Goal: Ask a question: Seek information or help from site administrators or community

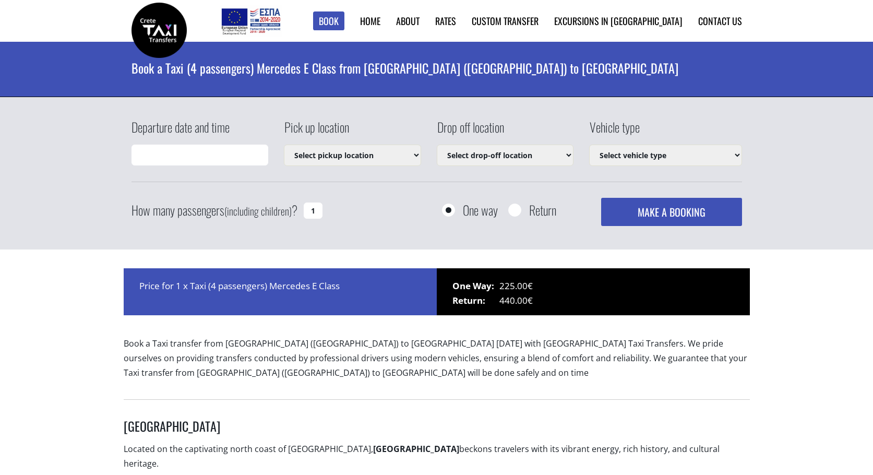
type input "14/08/2025 01:06"
select select "540"
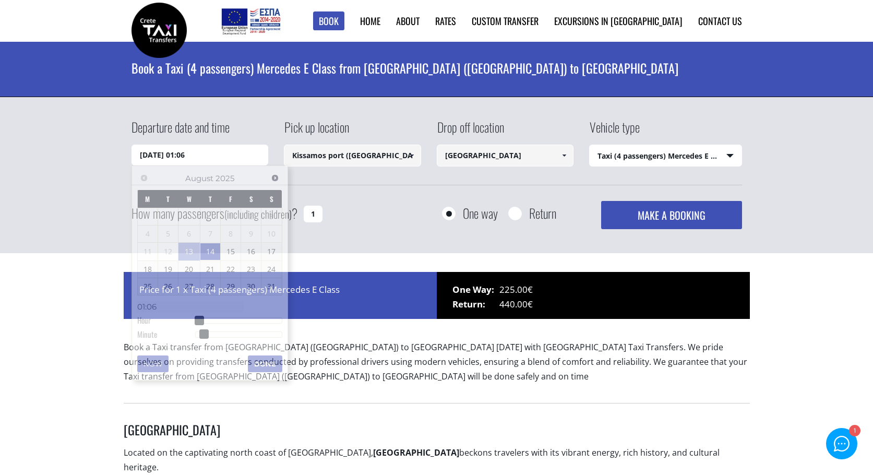
click at [158, 149] on input "14/08/2025 01:06" at bounding box center [199, 155] width 137 height 21
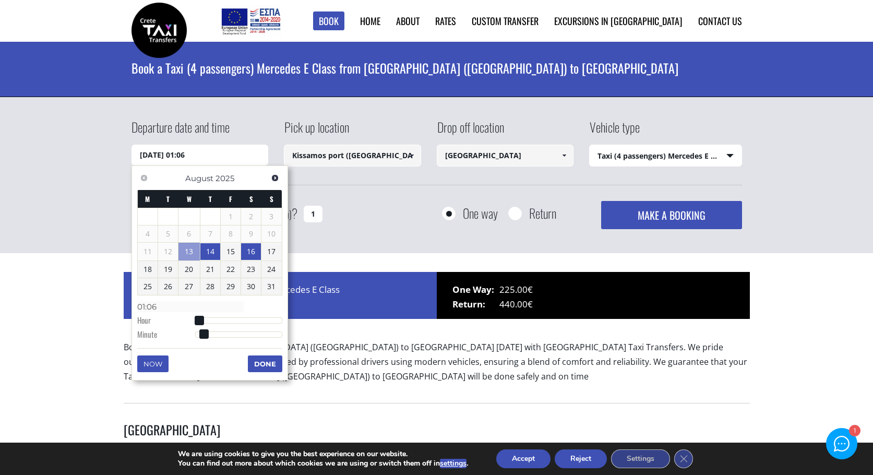
click at [253, 249] on link "16" at bounding box center [251, 251] width 20 height 17
type input "16/08/2025 03:00"
type input "03:00"
click at [207, 320] on div at bounding box center [238, 320] width 87 height 6
type input "16/08/2025 04:00"
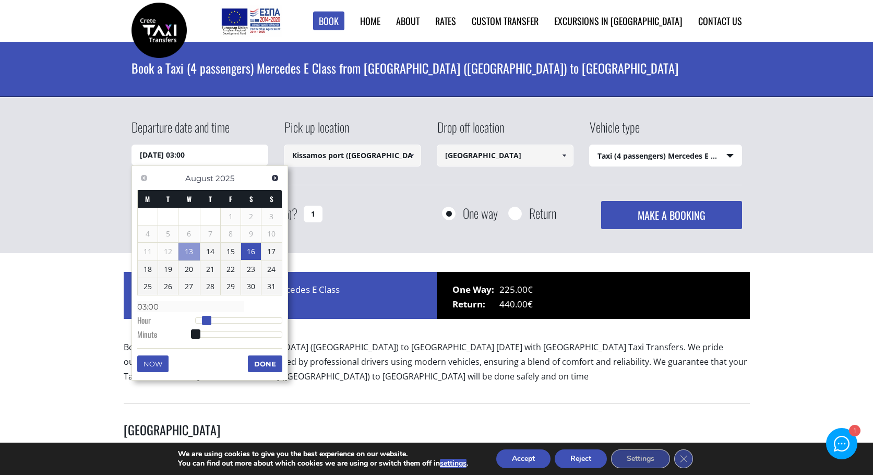
type input "04:00"
type input "16/08/2025 05:00"
type input "05:00"
type input "16/08/2025 06:00"
type input "06:00"
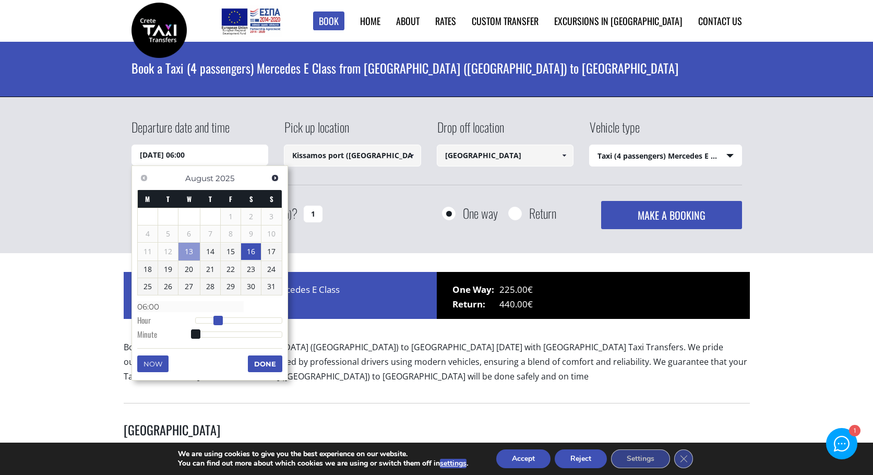
type input "16/08/2025 07:00"
type input "07:00"
type input "16/08/2025 06:00"
type input "06:00"
type input "16/08/2025 05:00"
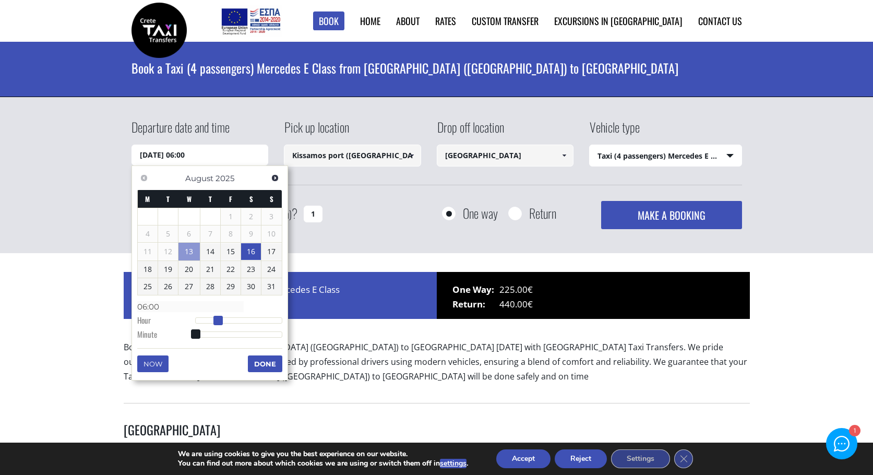
type input "05:00"
type input "16/08/2025 04:00"
type input "04:00"
type input "16/08/2025 03:00"
type input "03:00"
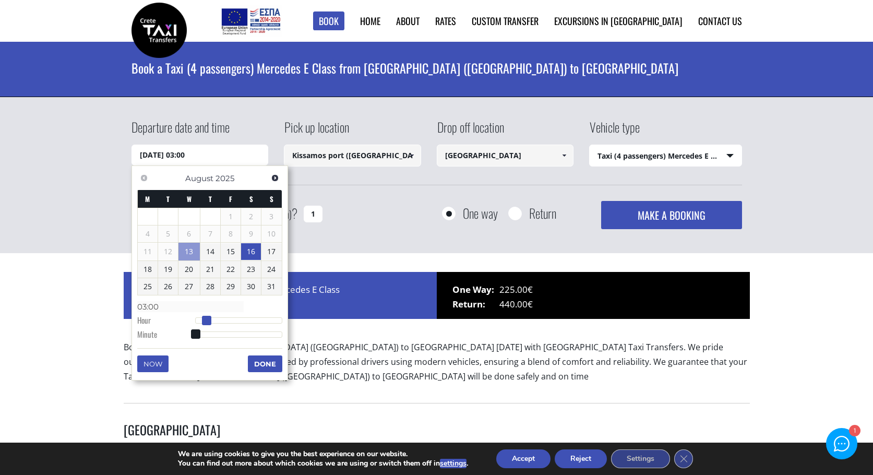
type input "16/08/2025 02:00"
type input "02:00"
type input "16/08/2025 01:00"
type input "01:00"
type input "16/08/2025 02:00"
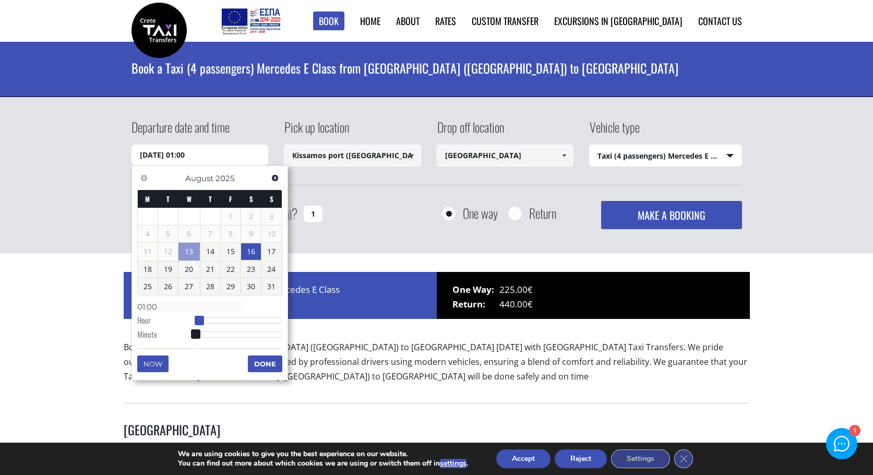
type input "02:00"
click at [205, 321] on span at bounding box center [202, 320] width 9 height 9
click at [258, 367] on button "Done" at bounding box center [265, 363] width 34 height 17
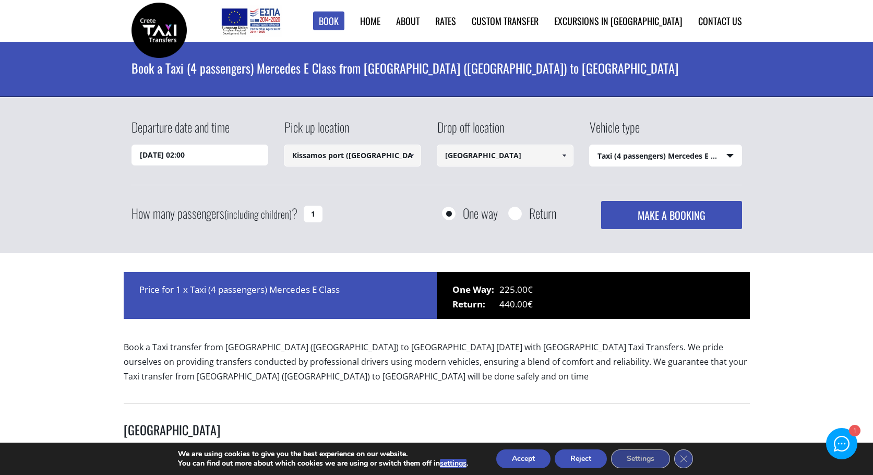
click at [726, 157] on select "Select vehicle type Taxi (4 passengers) Mercedes E Class Mini Van (7 passengers…" at bounding box center [666, 156] width 152 height 22
click at [590, 145] on select "Select vehicle type Taxi (4 passengers) Mercedes E Class Mini Van (7 passengers…" at bounding box center [666, 156] width 152 height 22
click at [677, 210] on button "MAKE A BOOKING" at bounding box center [671, 215] width 140 height 28
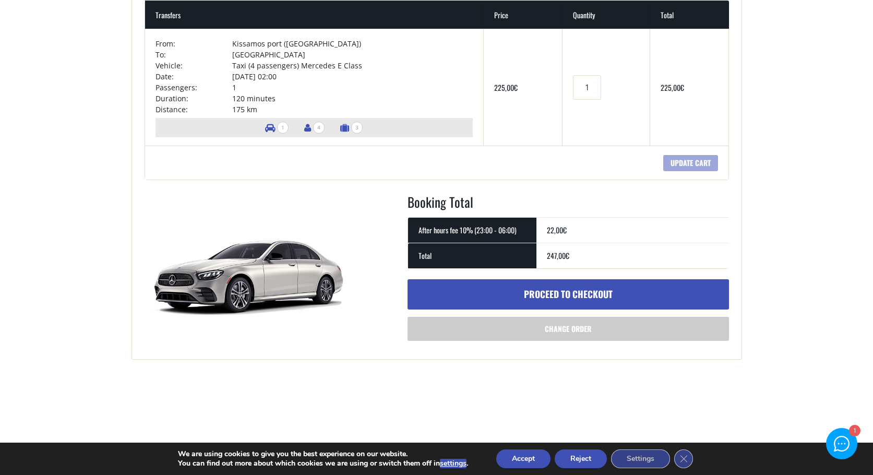
scroll to position [201, 0]
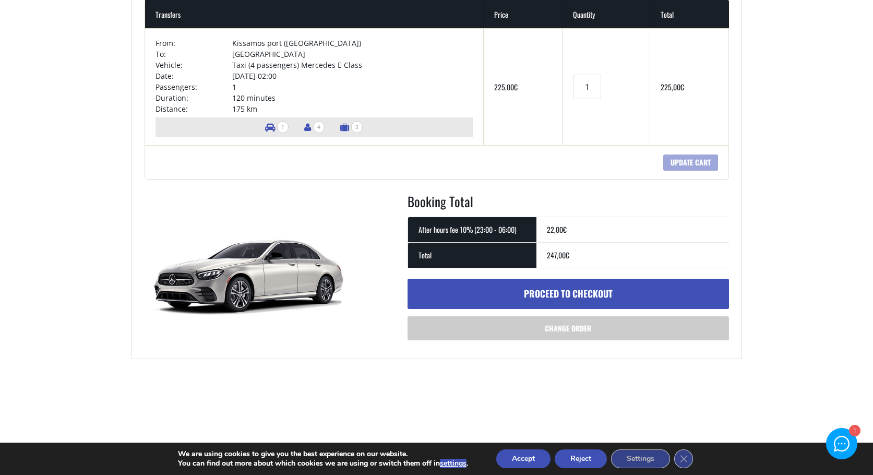
click at [575, 297] on link "Proceed to checkout" at bounding box center [568, 294] width 321 height 30
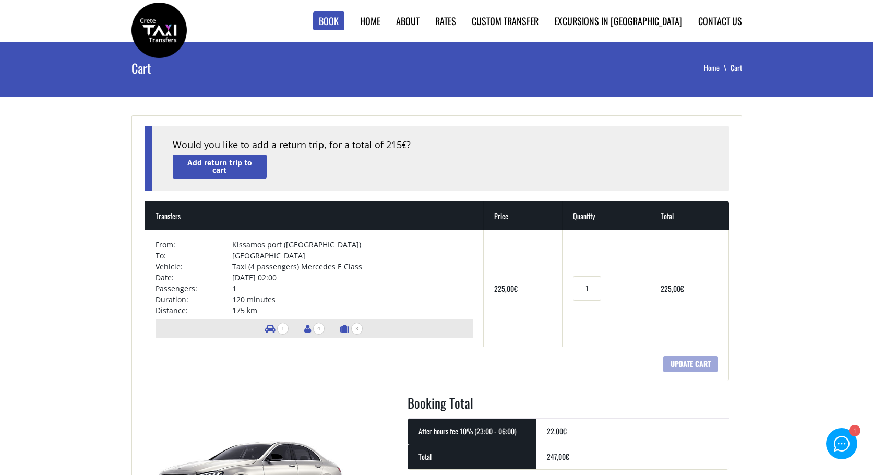
scroll to position [193, 0]
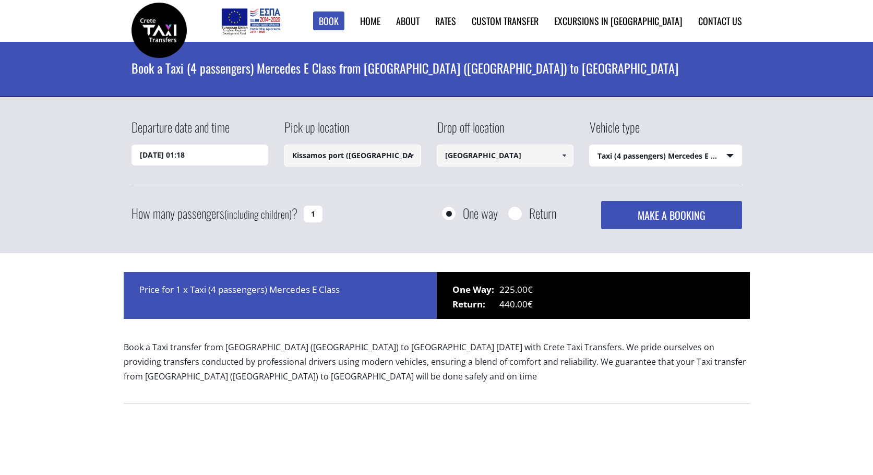
select select "540"
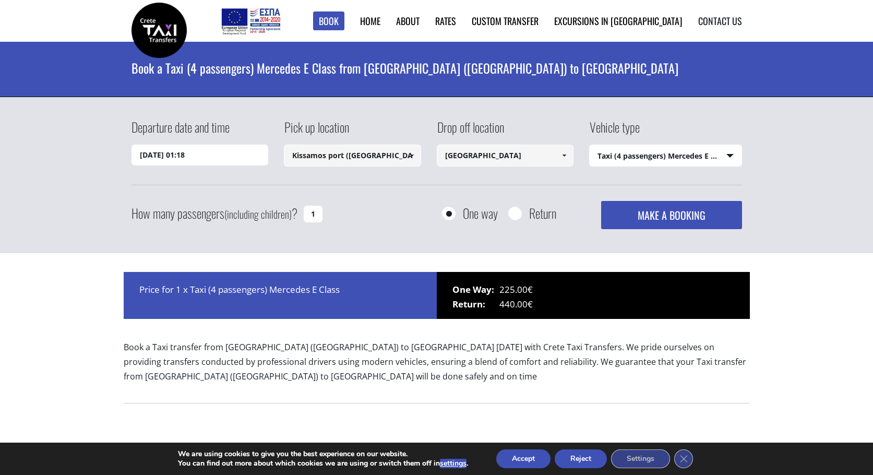
click at [712, 16] on link "Contact us" at bounding box center [720, 21] width 44 height 14
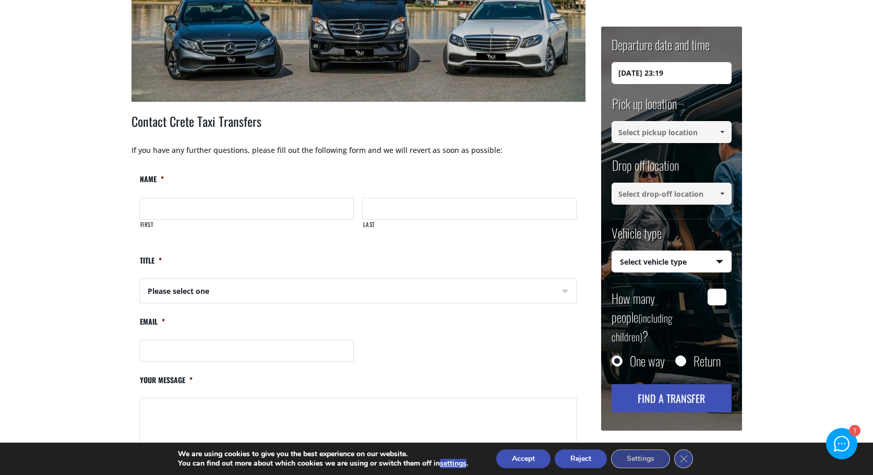
scroll to position [317, 0]
click at [169, 197] on span "First" at bounding box center [250, 218] width 223 height 45
click at [171, 208] on input "First" at bounding box center [246, 208] width 214 height 22
type input "[PERSON_NAME]"
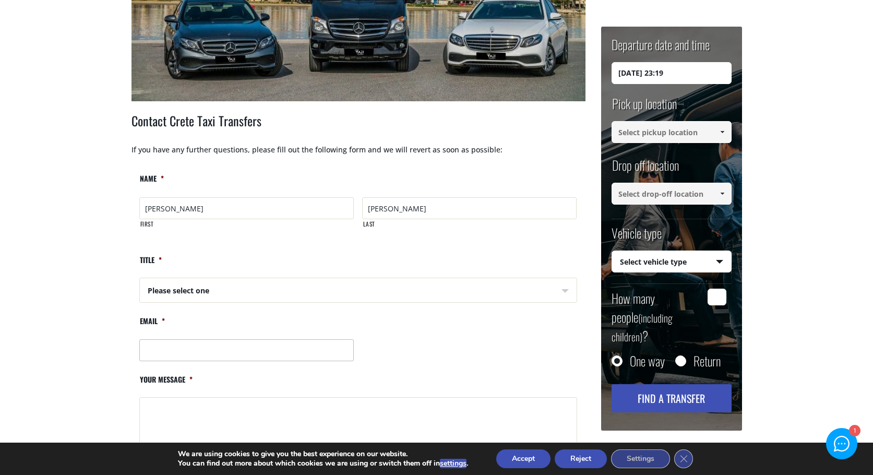
click at [163, 348] on input "Email *" at bounding box center [246, 350] width 215 height 22
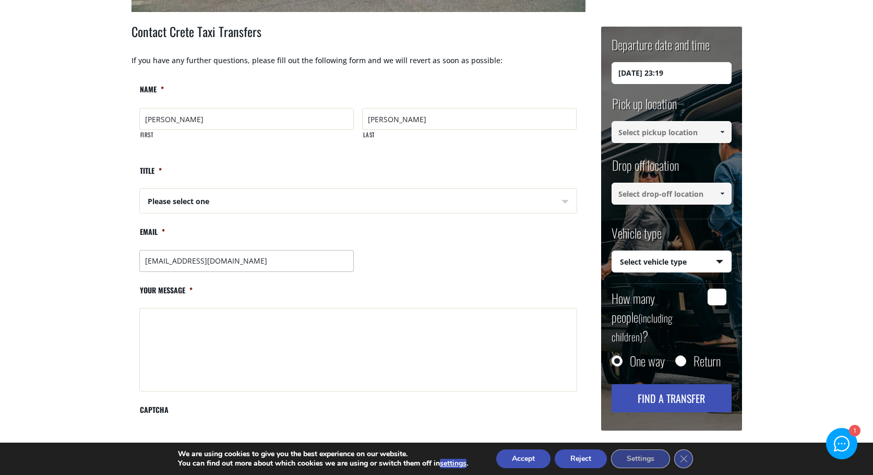
scroll to position [409, 0]
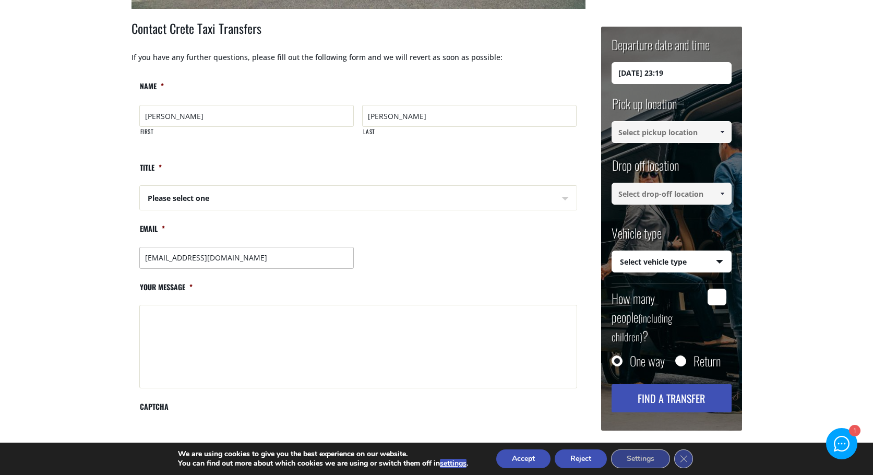
type input "fedelanc@libero.it"
click at [160, 328] on textarea "Your message *" at bounding box center [358, 346] width 438 height 83
paste textarea "Hi, I'd like to know about the cost from Kissamos port to Herakliton in 17 of a…"
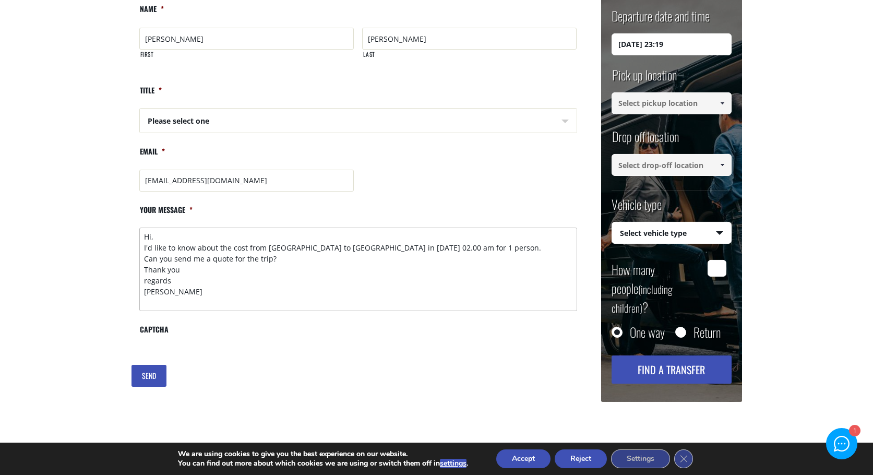
scroll to position [487, 0]
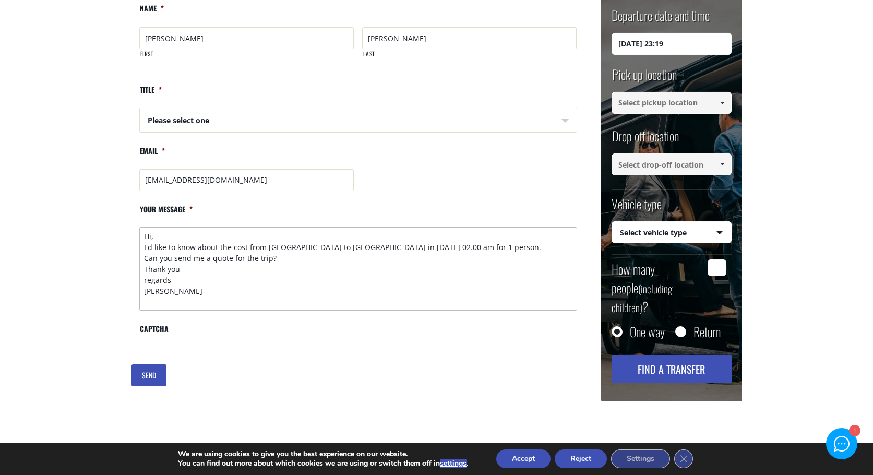
type textarea "Hi, I'd like to know about the cost from Kissamos port to Herakliton in 17 of a…"
click at [151, 379] on input "SEND" at bounding box center [148, 375] width 35 height 22
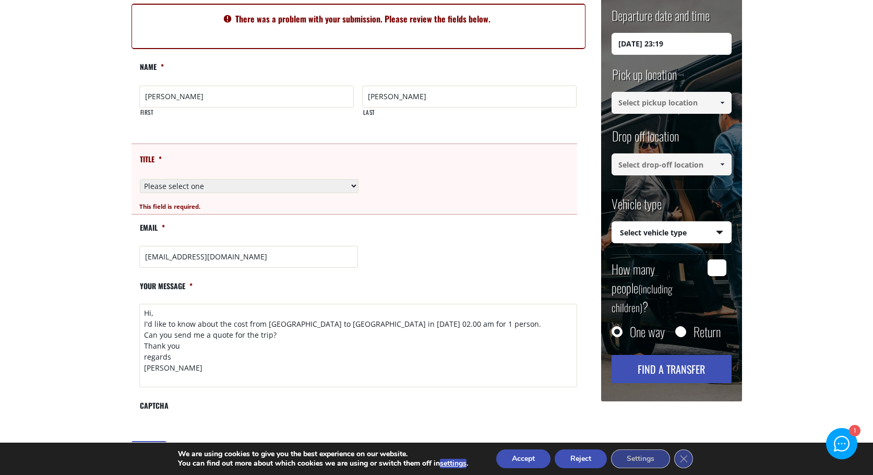
scroll to position [438, 0]
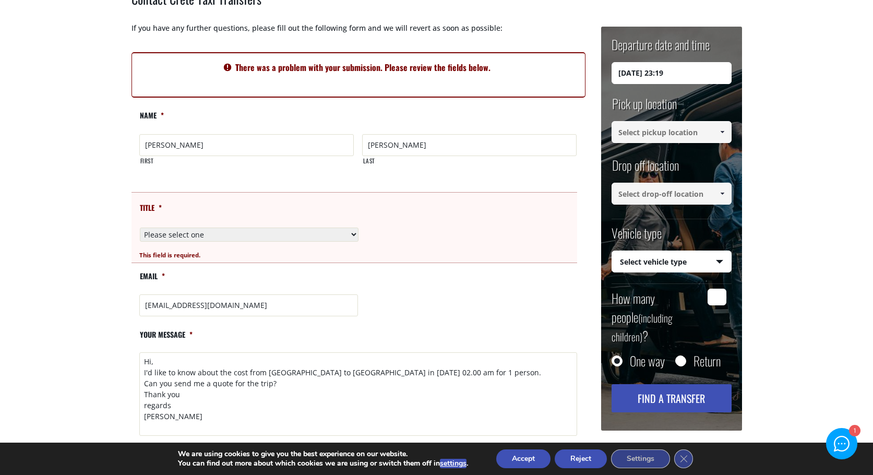
click at [217, 233] on select "Please select one Mr Mrs" at bounding box center [249, 235] width 219 height 14
select select "Mr"
click at [140, 228] on select "Please select one Mr Mrs" at bounding box center [249, 235] width 219 height 14
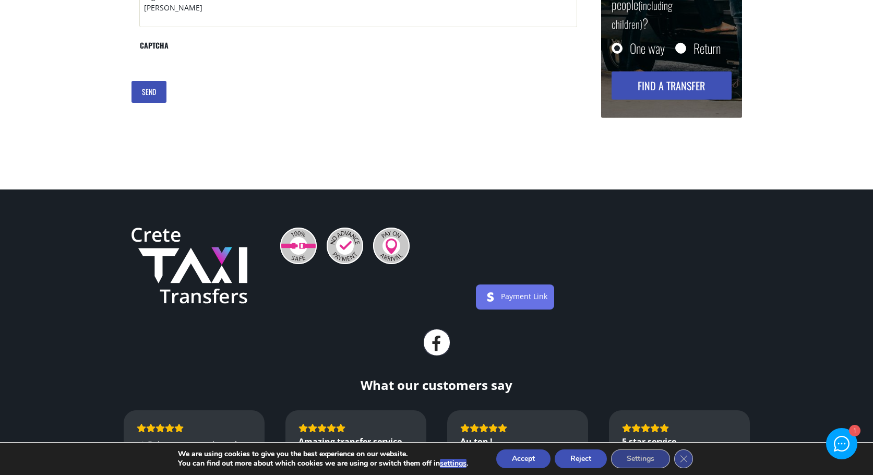
scroll to position [843, 0]
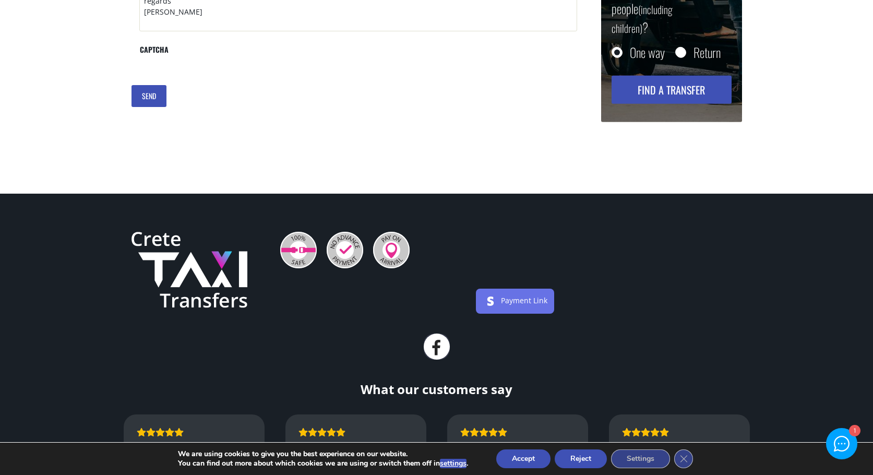
click at [146, 87] on input "SEND" at bounding box center [148, 96] width 35 height 22
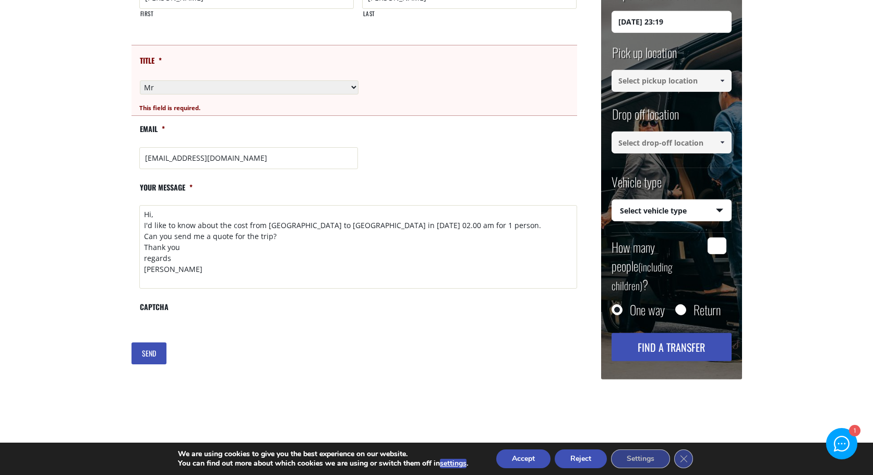
scroll to position [585, 0]
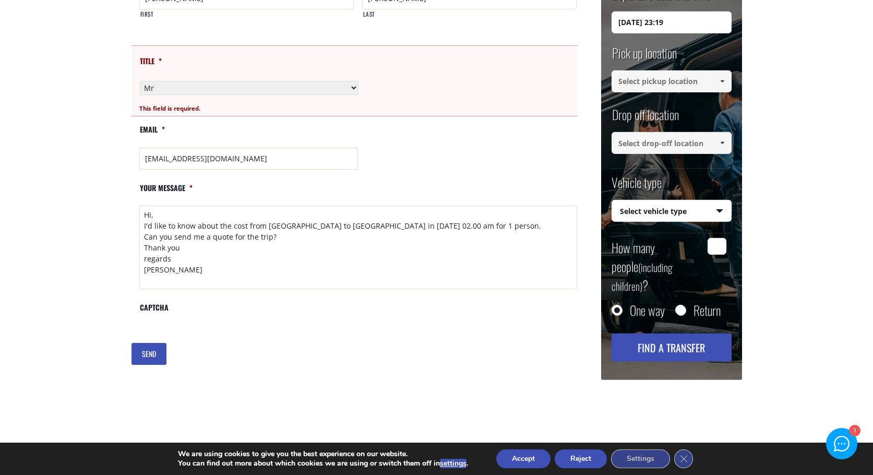
click at [149, 351] on input "SEND" at bounding box center [148, 354] width 35 height 22
click at [352, 84] on select "Please select one Mr Mrs" at bounding box center [249, 88] width 219 height 14
click at [224, 157] on input "fedelanc@libero.it" at bounding box center [248, 159] width 219 height 22
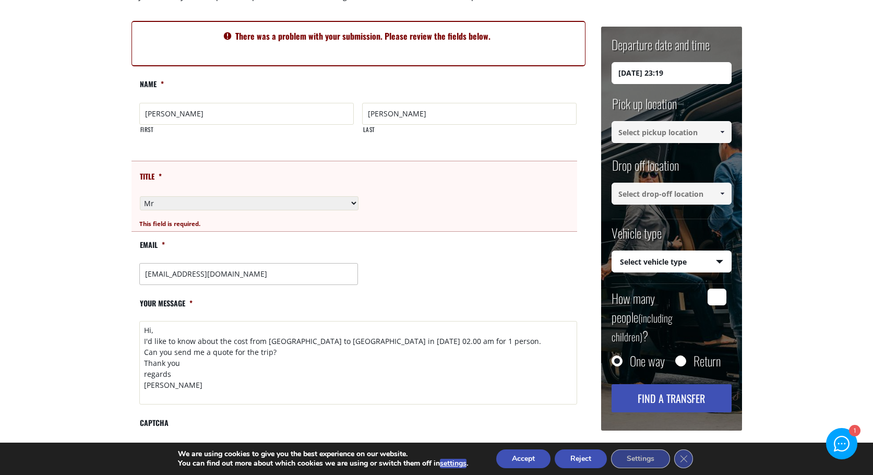
scroll to position [467, 0]
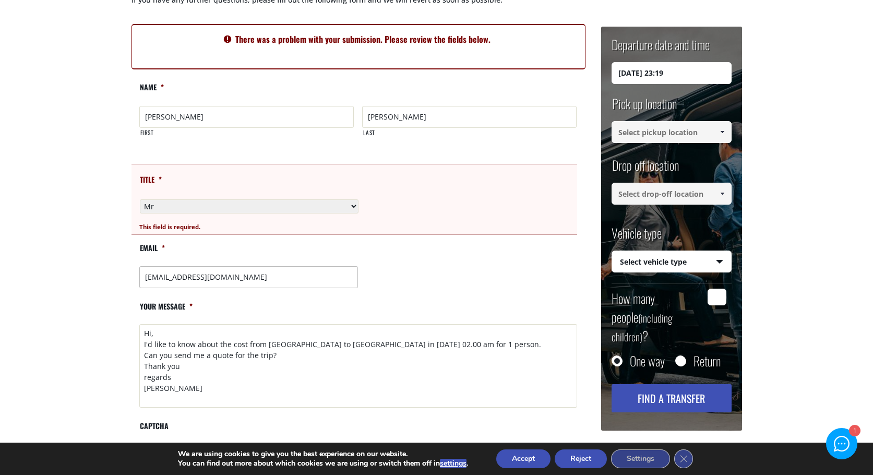
click at [131, 461] on input "SEND" at bounding box center [148, 472] width 35 height 22
click at [217, 367] on textarea "Hi, I'd like to know about the cost from Kissamos port to Herakliton in 17 of a…" at bounding box center [358, 365] width 438 height 83
type textarea "Hi, I'd like to know about the cost from Kissamos port to Herakliton in 17 of a…"
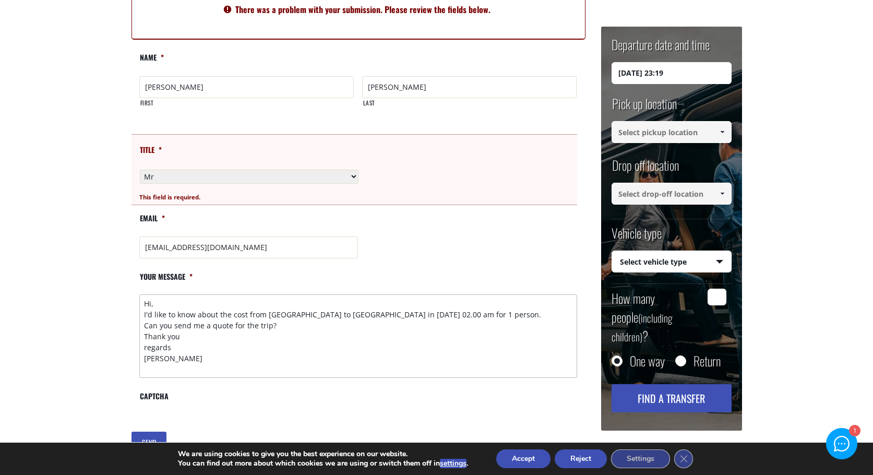
scroll to position [497, 0]
click at [154, 398] on label "CAPTCHA" at bounding box center [153, 400] width 29 height 18
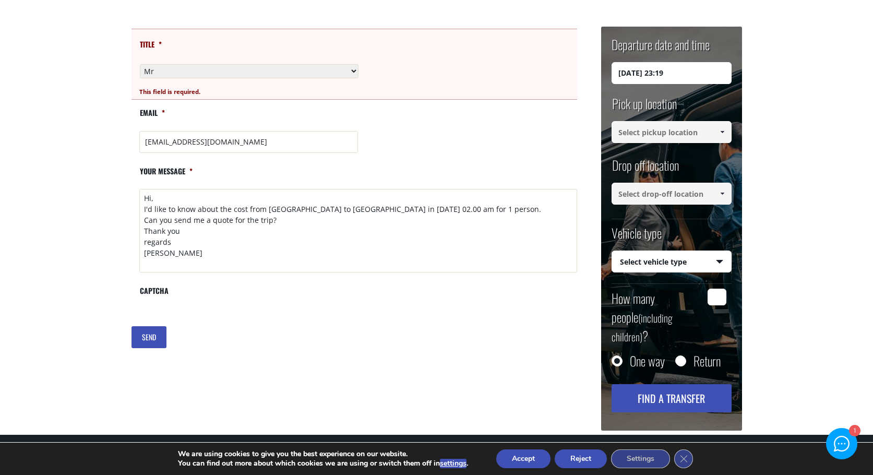
scroll to position [602, 0]
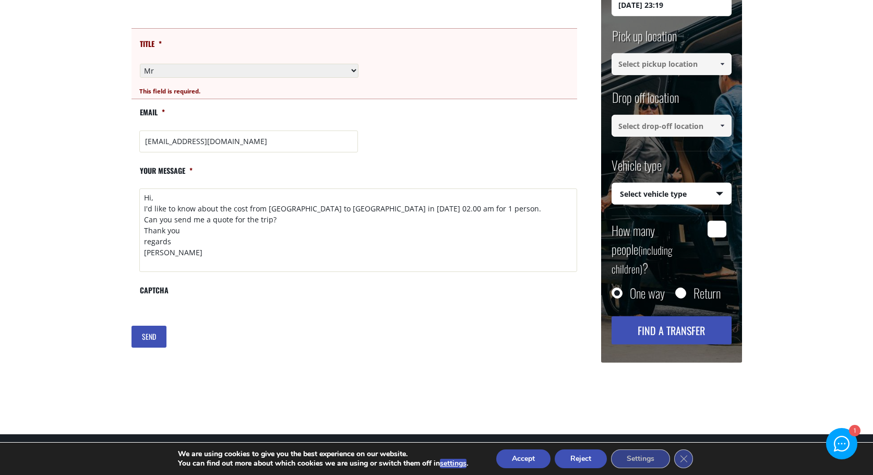
click at [147, 332] on input "SEND" at bounding box center [148, 337] width 35 height 22
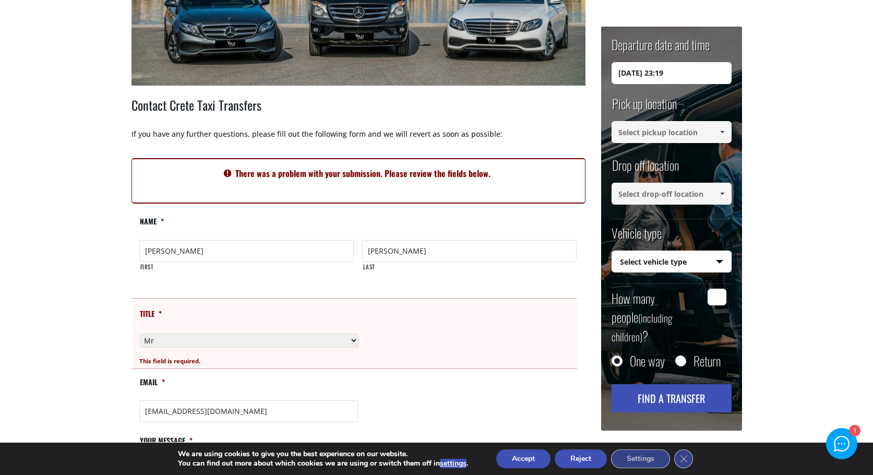
scroll to position [332, 0]
click at [642, 67] on input "13/08/2025 23:19" at bounding box center [672, 73] width 120 height 22
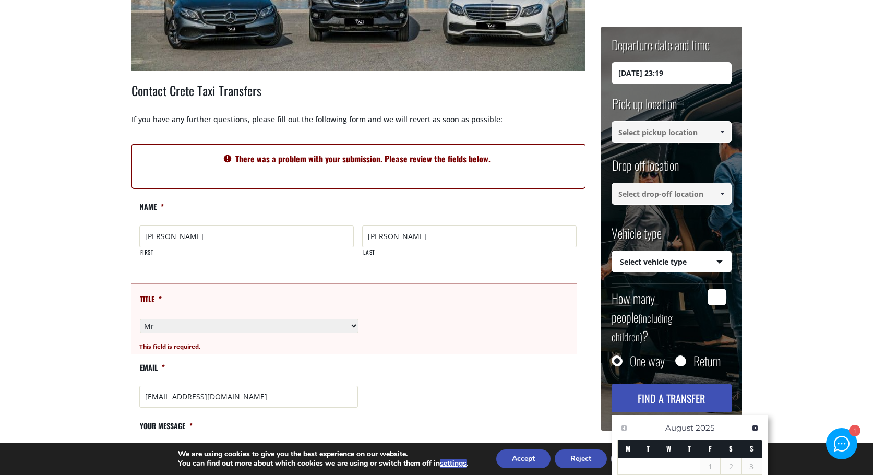
scroll to position [335, 0]
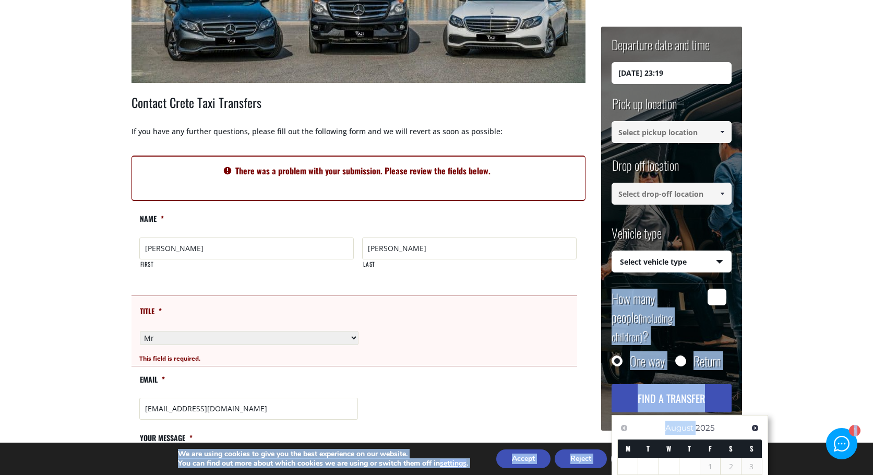
drag, startPoint x: 695, startPoint y: 421, endPoint x: 729, endPoint y: 281, distance: 144.5
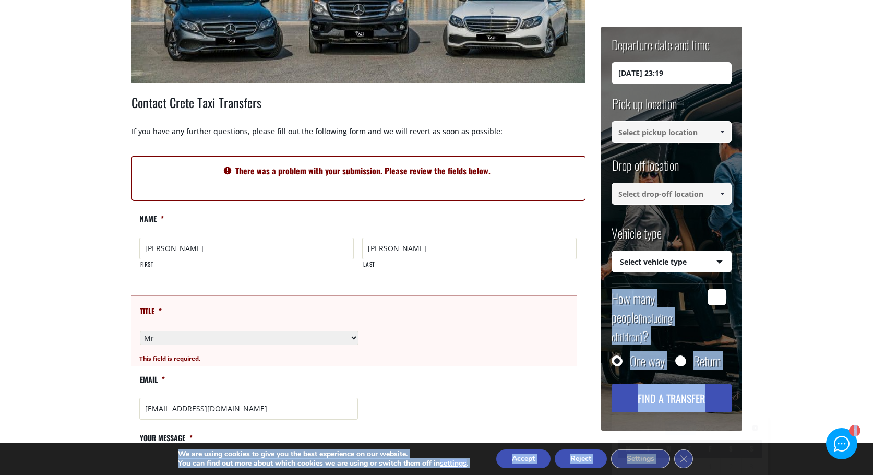
click at [782, 216] on main "Contact us Home Contact us + Contact Crete Taxi Transfers If you have any furth…" at bounding box center [436, 204] width 873 height 995
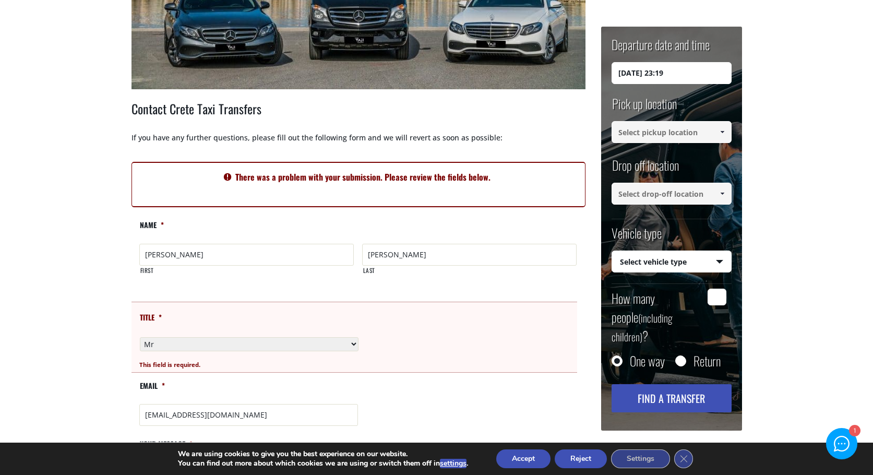
scroll to position [393, 0]
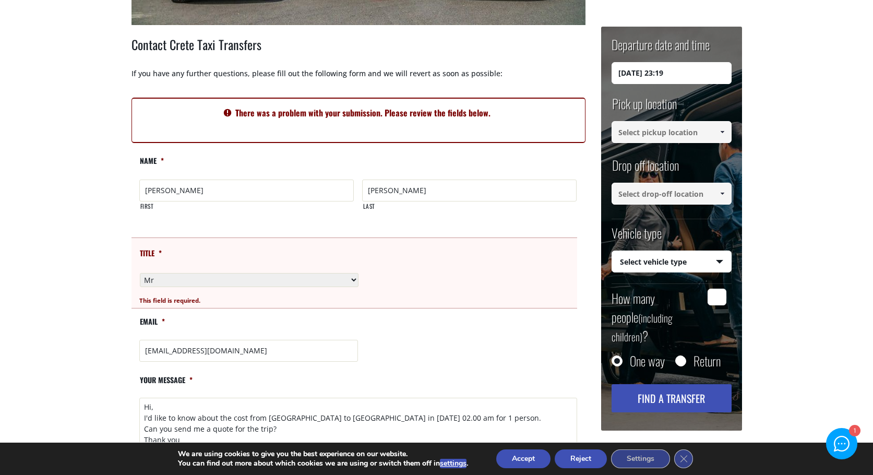
click at [524, 462] on button "Accept" at bounding box center [523, 458] width 54 height 19
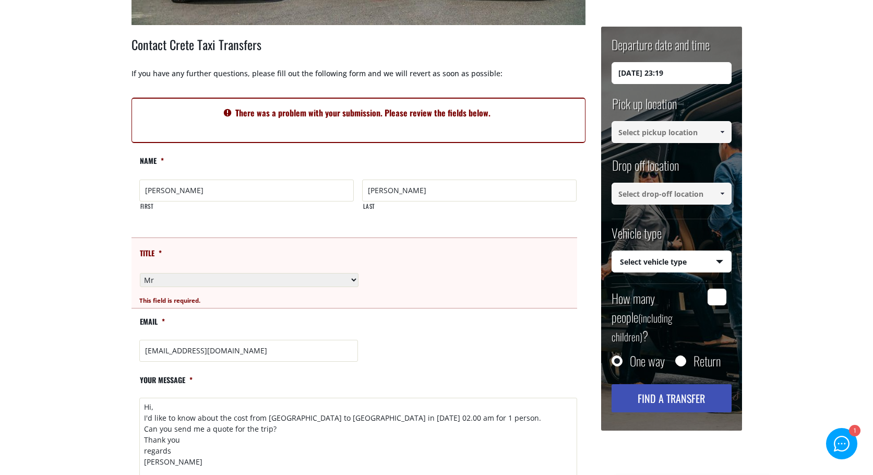
click at [645, 76] on input "13/08/2025 23:19" at bounding box center [672, 73] width 120 height 22
click at [626, 71] on input "13/08/2025 23:19" at bounding box center [672, 73] width 120 height 22
click at [664, 68] on input "17/08/2025 23:19" at bounding box center [672, 73] width 120 height 22
click at [666, 68] on input "17/08/2025 23:19" at bounding box center [672, 73] width 120 height 22
click at [684, 65] on input "17/08/2025 02:19" at bounding box center [672, 73] width 120 height 22
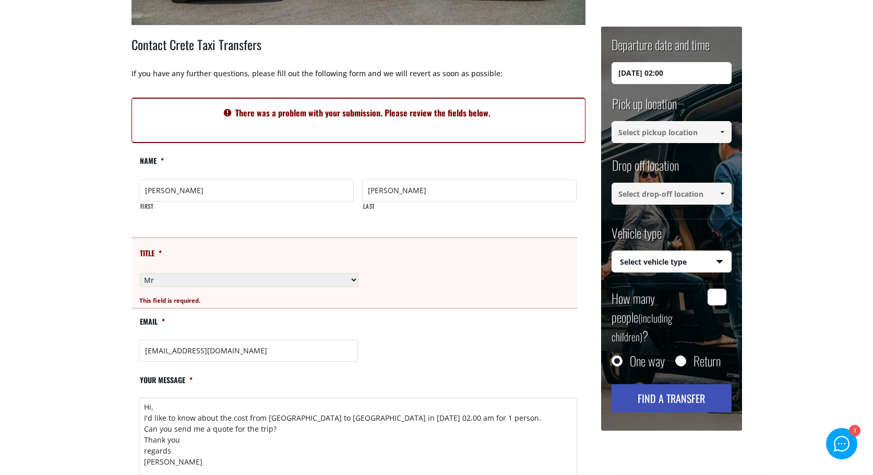
type input "17/08/2025 02:00"
click at [649, 132] on input at bounding box center [672, 132] width 120 height 22
click at [722, 131] on span at bounding box center [722, 132] width 8 height 8
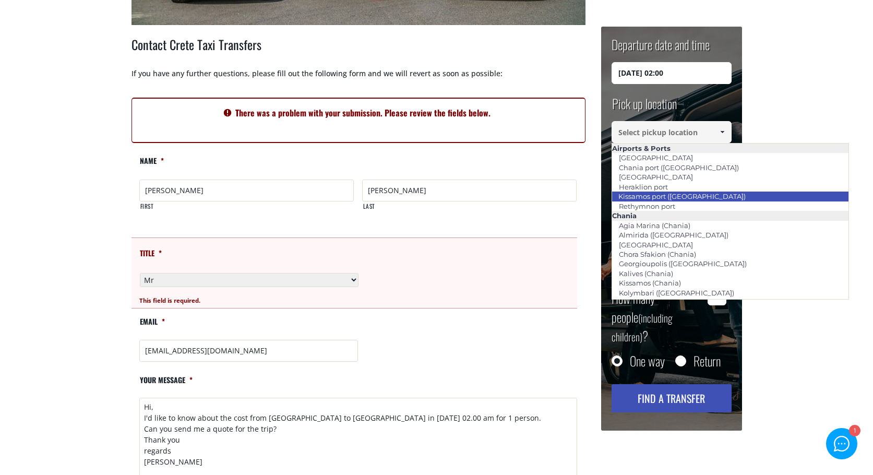
click at [659, 198] on link "Kissamos port ([GEOGRAPHIC_DATA])" at bounding box center [682, 196] width 141 height 15
type input "Kissamos port ([GEOGRAPHIC_DATA])"
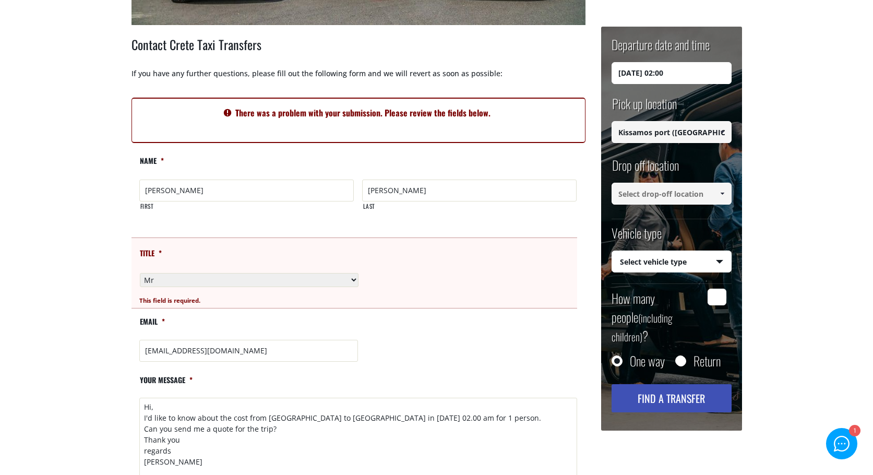
click at [661, 198] on input at bounding box center [672, 194] width 120 height 22
click at [723, 192] on span at bounding box center [722, 193] width 8 height 8
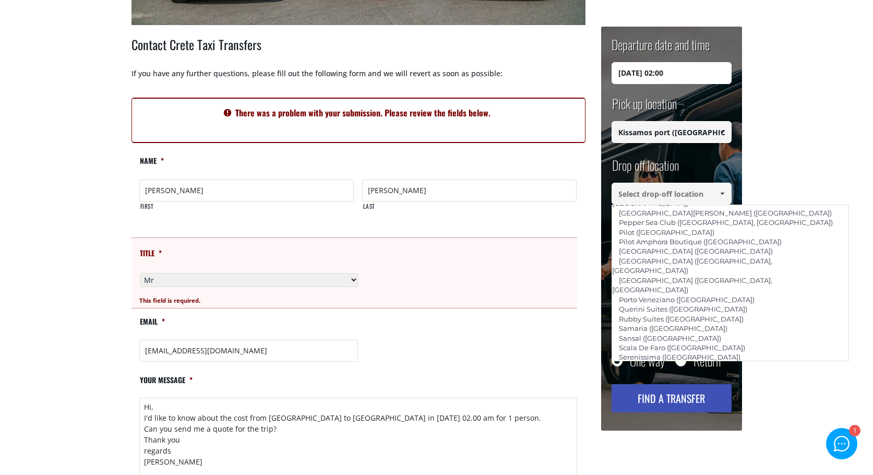
scroll to position [663, 0]
click at [689, 448] on li "[GEOGRAPHIC_DATA]" at bounding box center [730, 452] width 237 height 9
type input "[GEOGRAPHIC_DATA]"
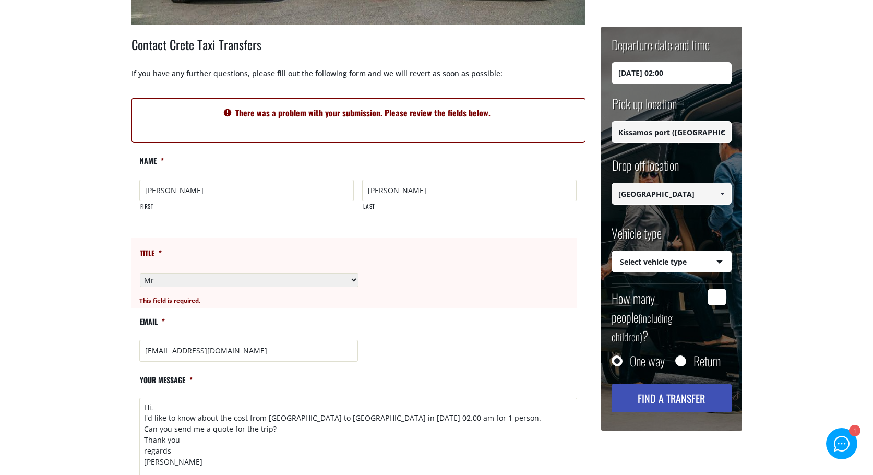
click at [713, 298] on input "How many people (including children) ?" at bounding box center [717, 297] width 19 height 17
type input "1"
click at [666, 384] on button "Find a transfer" at bounding box center [672, 398] width 120 height 28
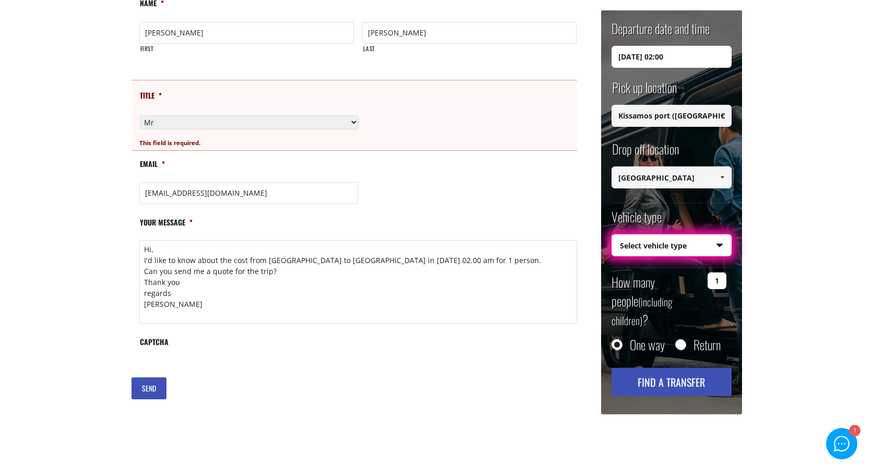
scroll to position [551, 0]
click at [150, 389] on input "SEND" at bounding box center [148, 388] width 35 height 22
click at [131, 377] on input "SEND" at bounding box center [148, 388] width 35 height 22
click at [720, 245] on select "Select vehicle type Taxi (4 passengers) Mercedes E Class Mini Van (7 passengers…" at bounding box center [671, 245] width 119 height 22
select select "540"
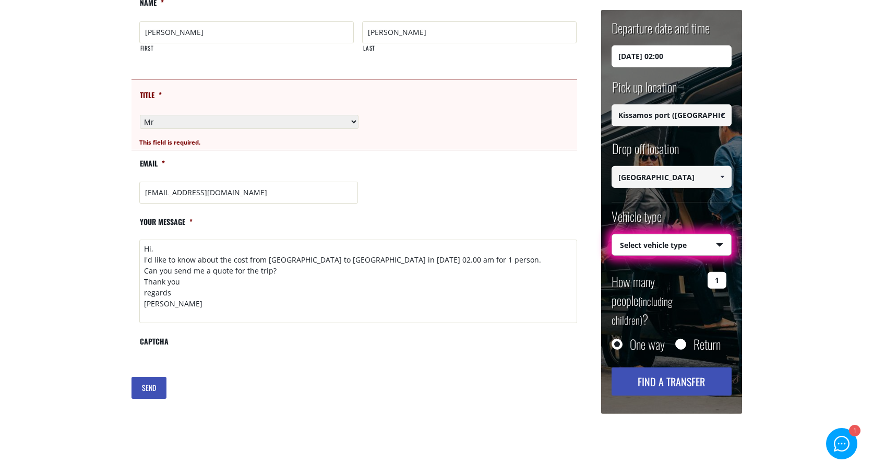
click at [612, 234] on select "Select vehicle type Taxi (4 passengers) Mercedes E Class Mini Van (7 passengers…" at bounding box center [671, 245] width 119 height 22
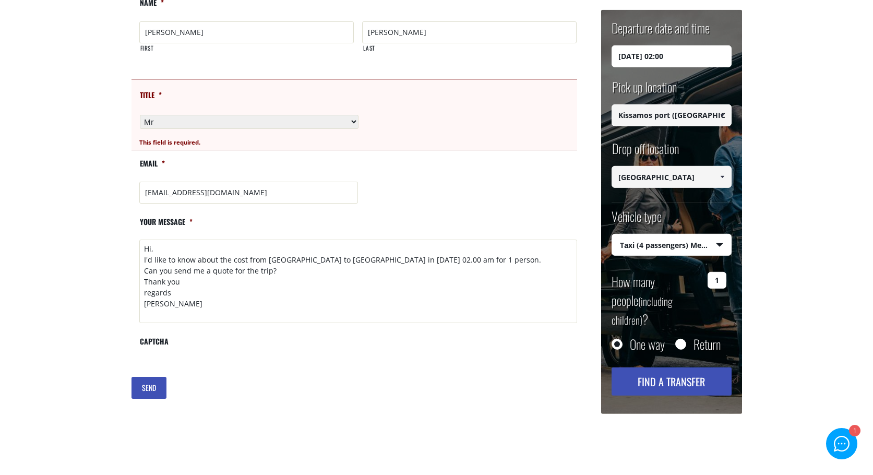
click at [149, 384] on input "SEND" at bounding box center [148, 388] width 35 height 22
click at [154, 338] on label "CAPTCHA" at bounding box center [153, 346] width 29 height 18
click at [264, 303] on textarea "Hi, I'd like to know about the cost from Kissamos port to Herakliton in 17 of a…" at bounding box center [358, 281] width 438 height 83
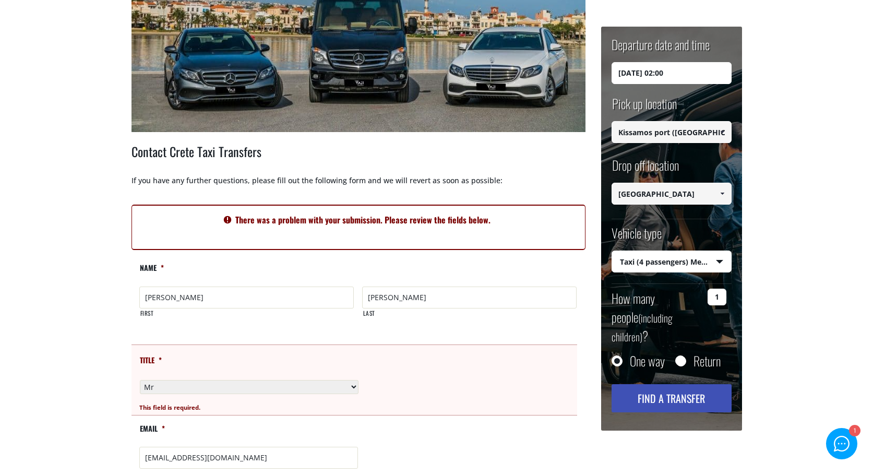
scroll to position [285, 0]
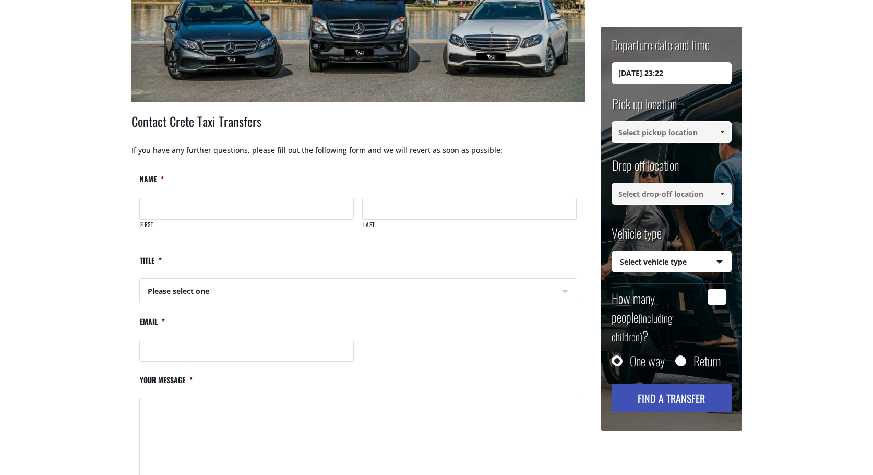
scroll to position [317, 0]
click at [172, 213] on input "First" at bounding box center [246, 208] width 214 height 22
type input "[PERSON_NAME]"
type input "lancellotti"
click at [185, 294] on select "Please select one Mr Mrs" at bounding box center [247, 290] width 214 height 25
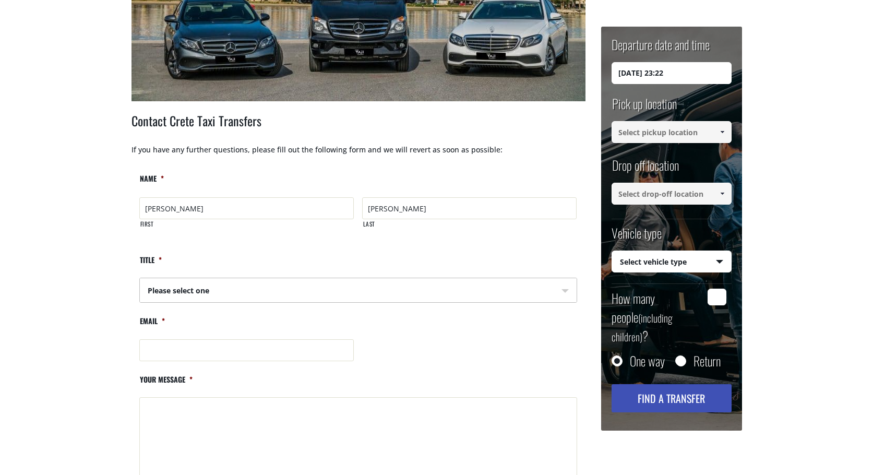
select select "Mr"
click at [140, 278] on select "Please select one Mr Mrs" at bounding box center [247, 290] width 214 height 25
click at [171, 346] on input "Email *" at bounding box center [246, 350] width 215 height 22
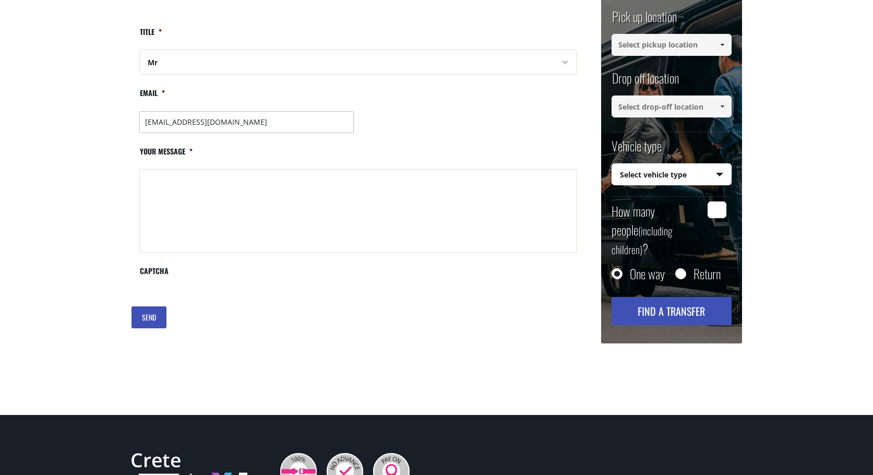
scroll to position [545, 0]
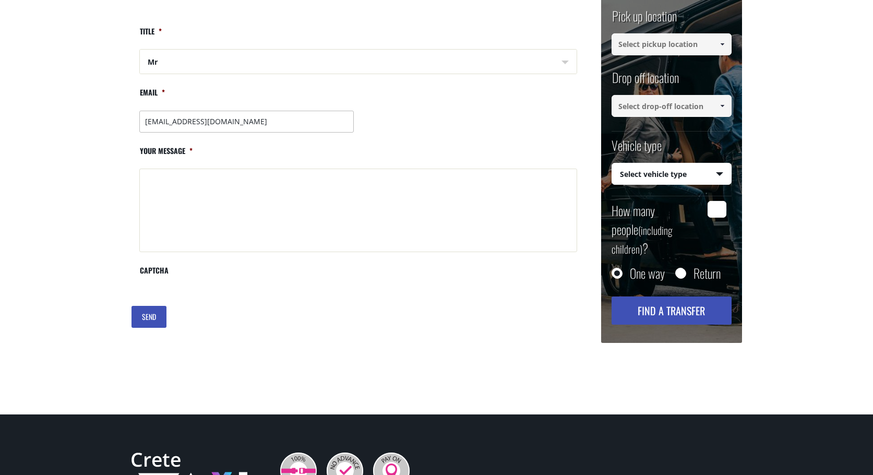
type input "fedelanc@libero.it"
click at [157, 184] on textarea "Your message *" at bounding box center [358, 210] width 438 height 83
paste textarea "Hi, I'd like to know about the cost from Kissamos port to Herakliton in 17 of a…"
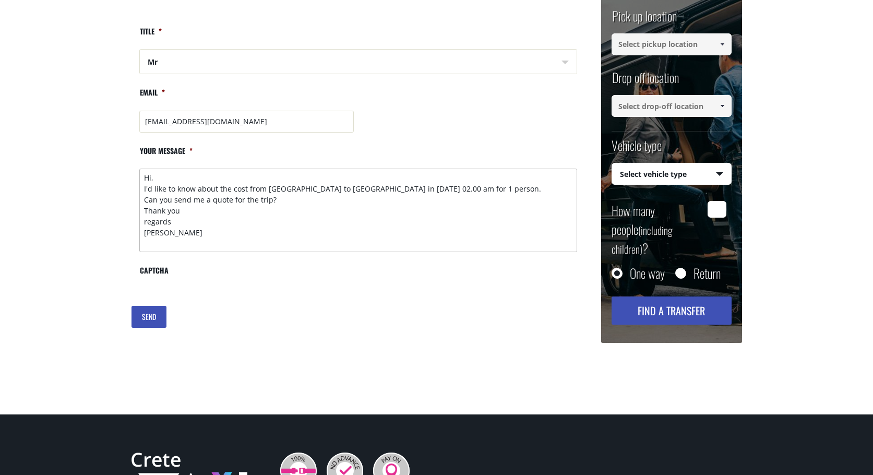
type textarea "Hi, I'd like to know about the cost from Kissamos port to Herakliton in 17 of a…"
click at [147, 320] on input "SEND" at bounding box center [148, 317] width 35 height 22
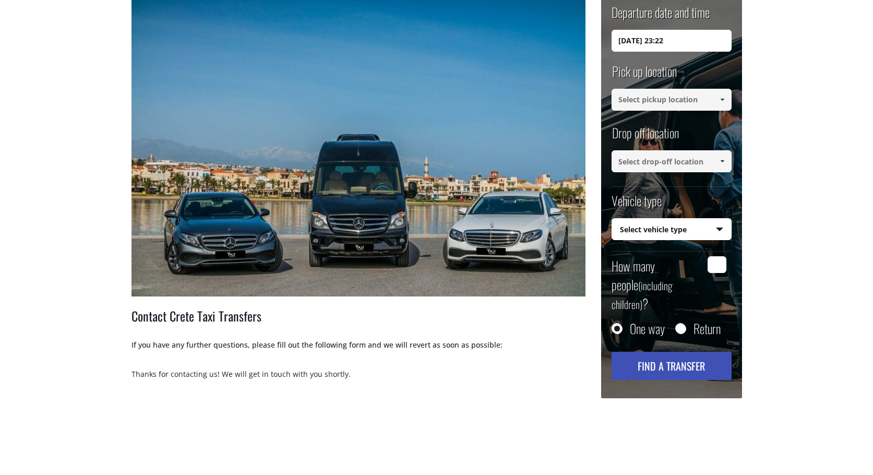
scroll to position [0, 0]
